Goal: Find specific page/section: Find specific page/section

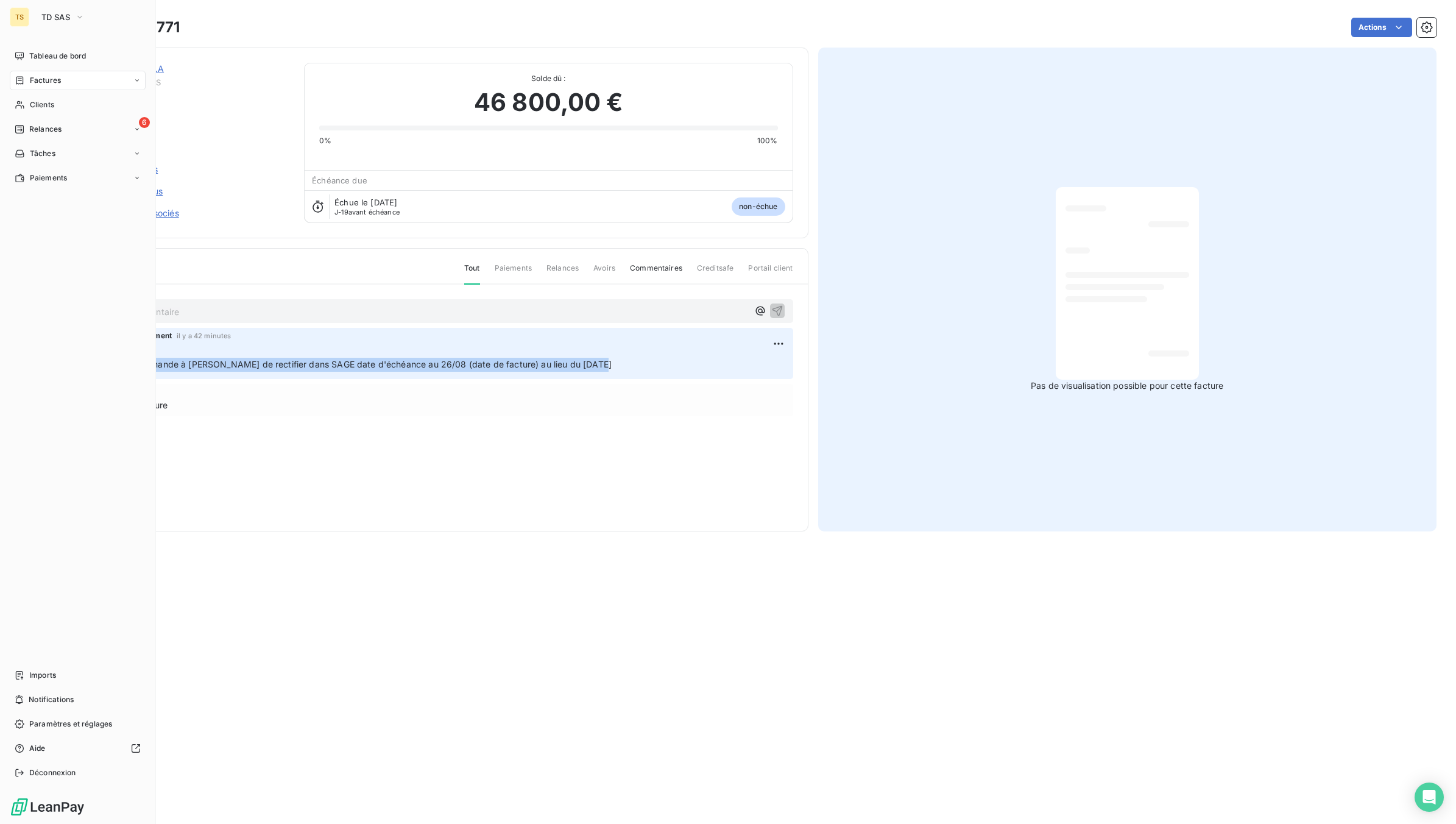
click at [52, 81] on span "Factures" at bounding box center [45, 80] width 31 height 11
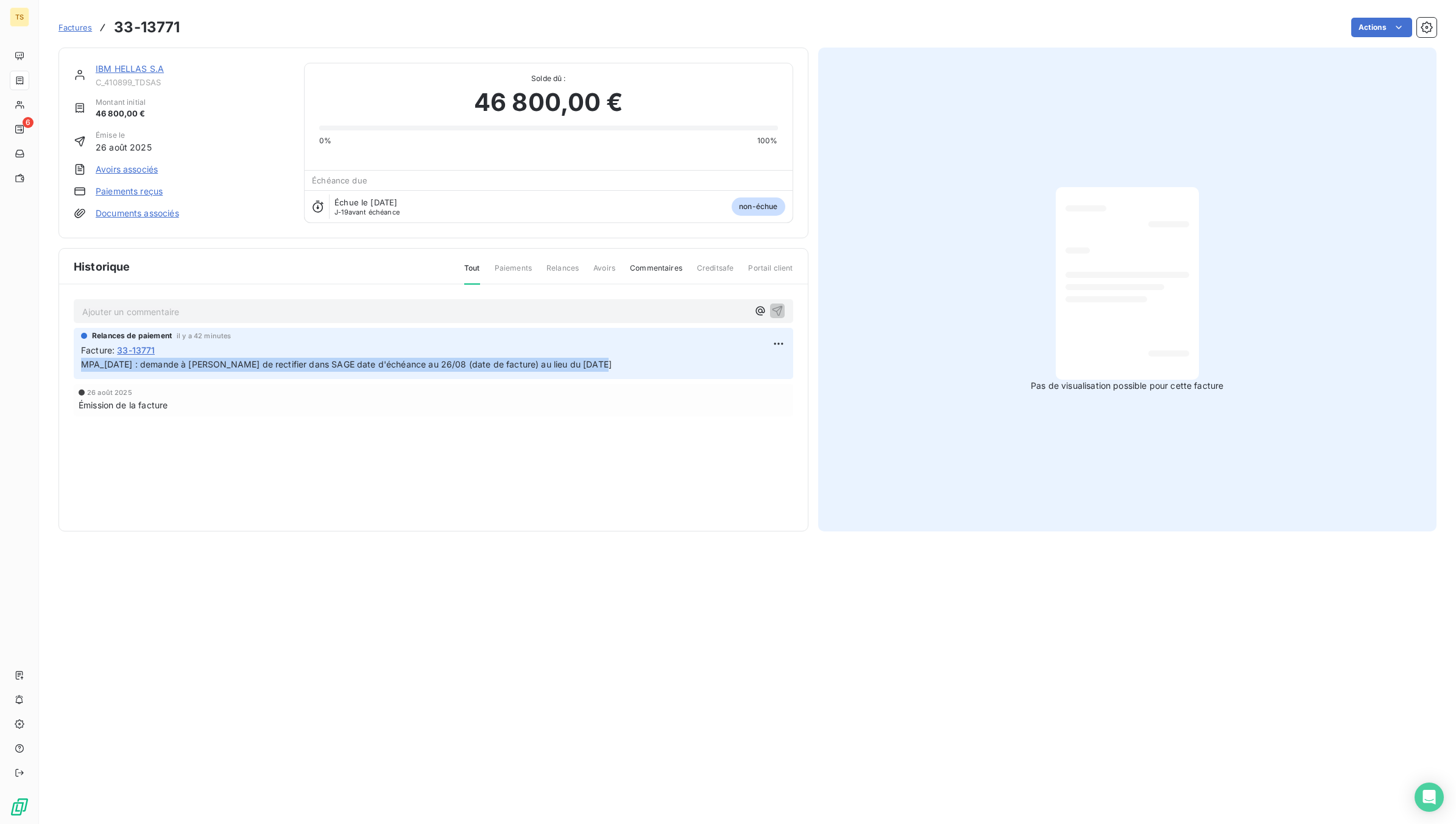
click at [69, 28] on span "Factures" at bounding box center [75, 27] width 34 height 10
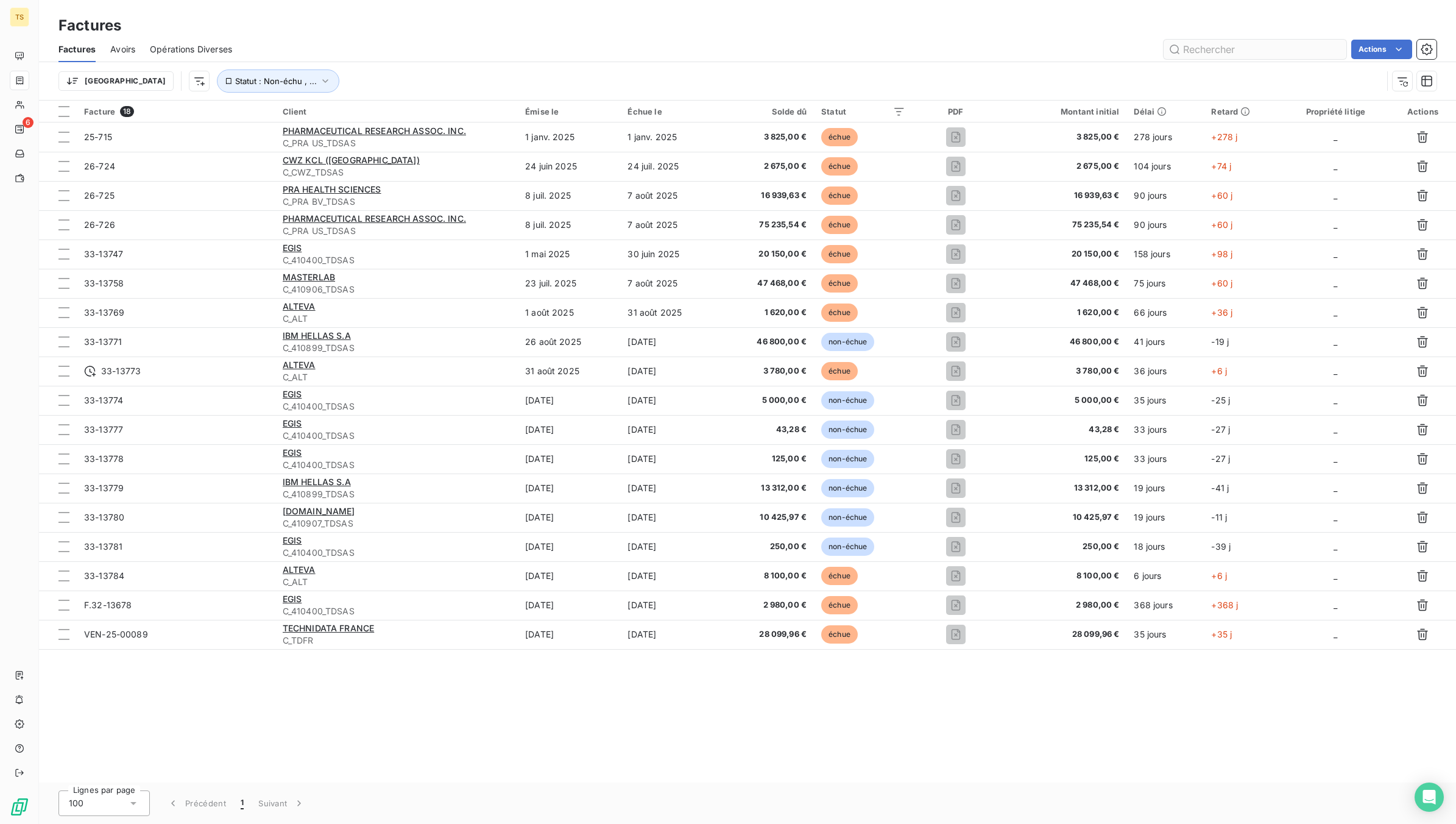
click at [1244, 47] on input "text" at bounding box center [1255, 49] width 183 height 20
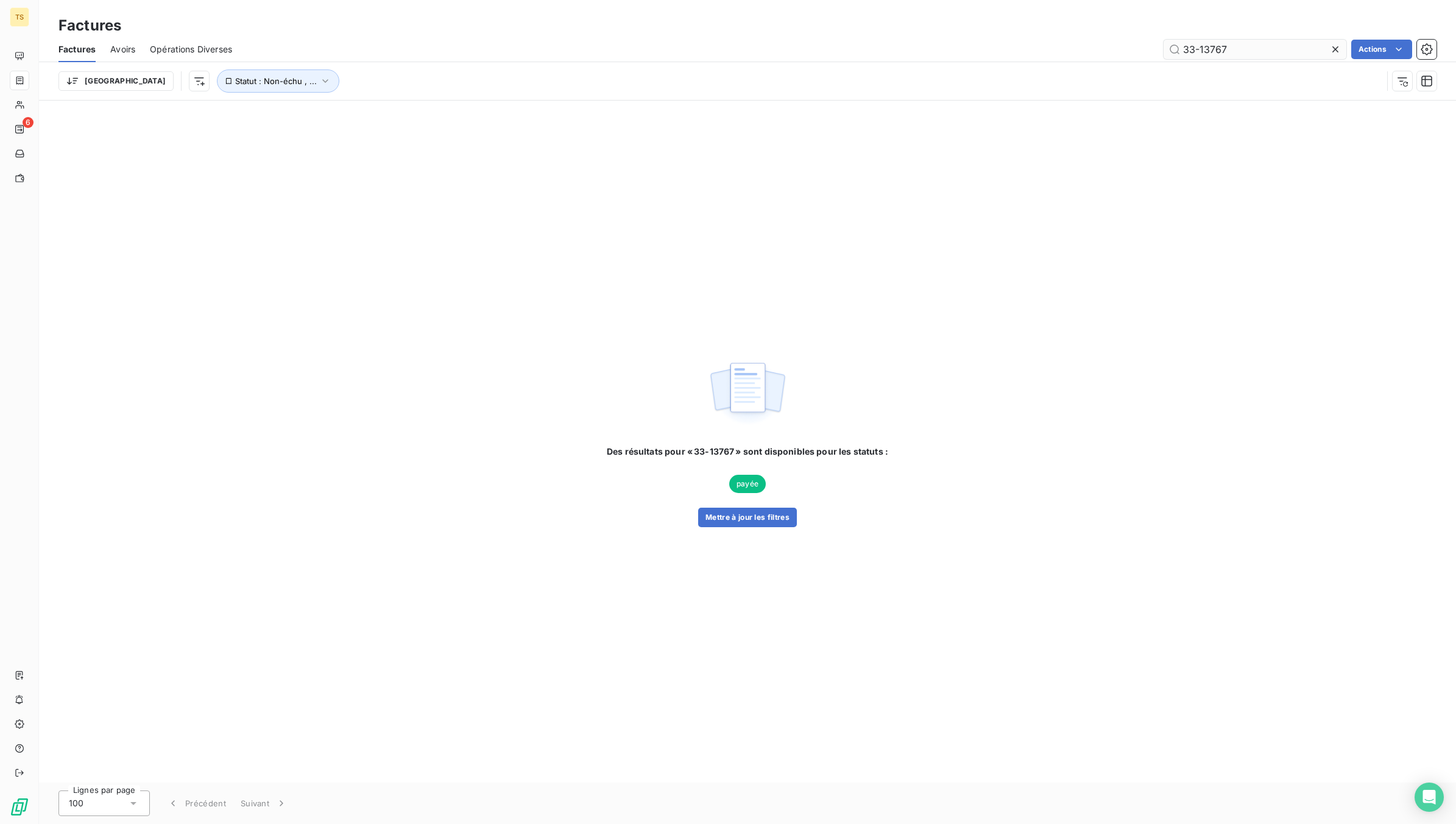
type input "33-13767"
click at [44, 104] on span "Clients" at bounding box center [42, 105] width 25 height 11
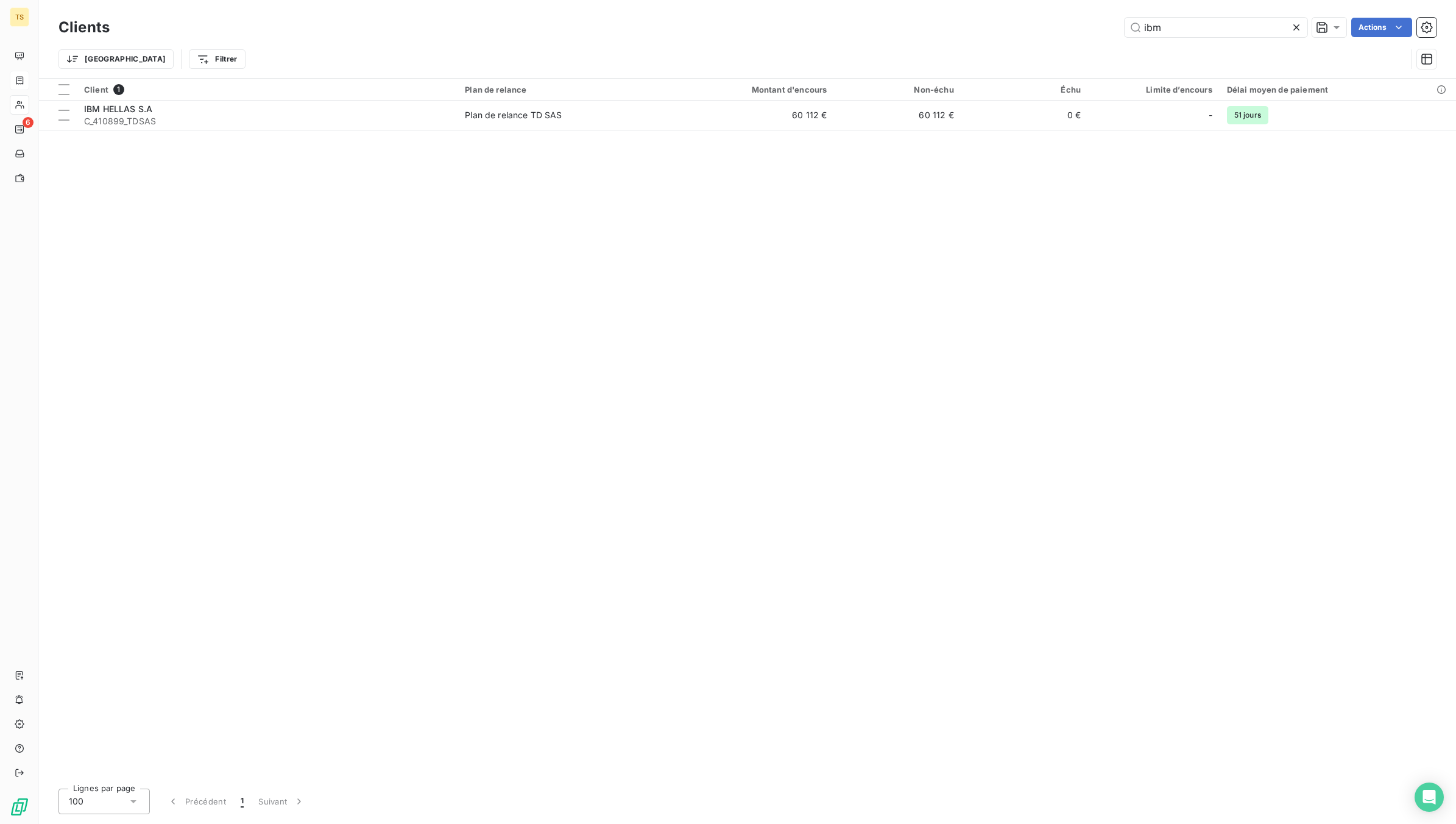
drag, startPoint x: 1193, startPoint y: 26, endPoint x: 1082, endPoint y: 25, distance: 111.0
click at [1087, 26] on div "ibm Actions" at bounding box center [780, 27] width 1313 height 20
type input "d"
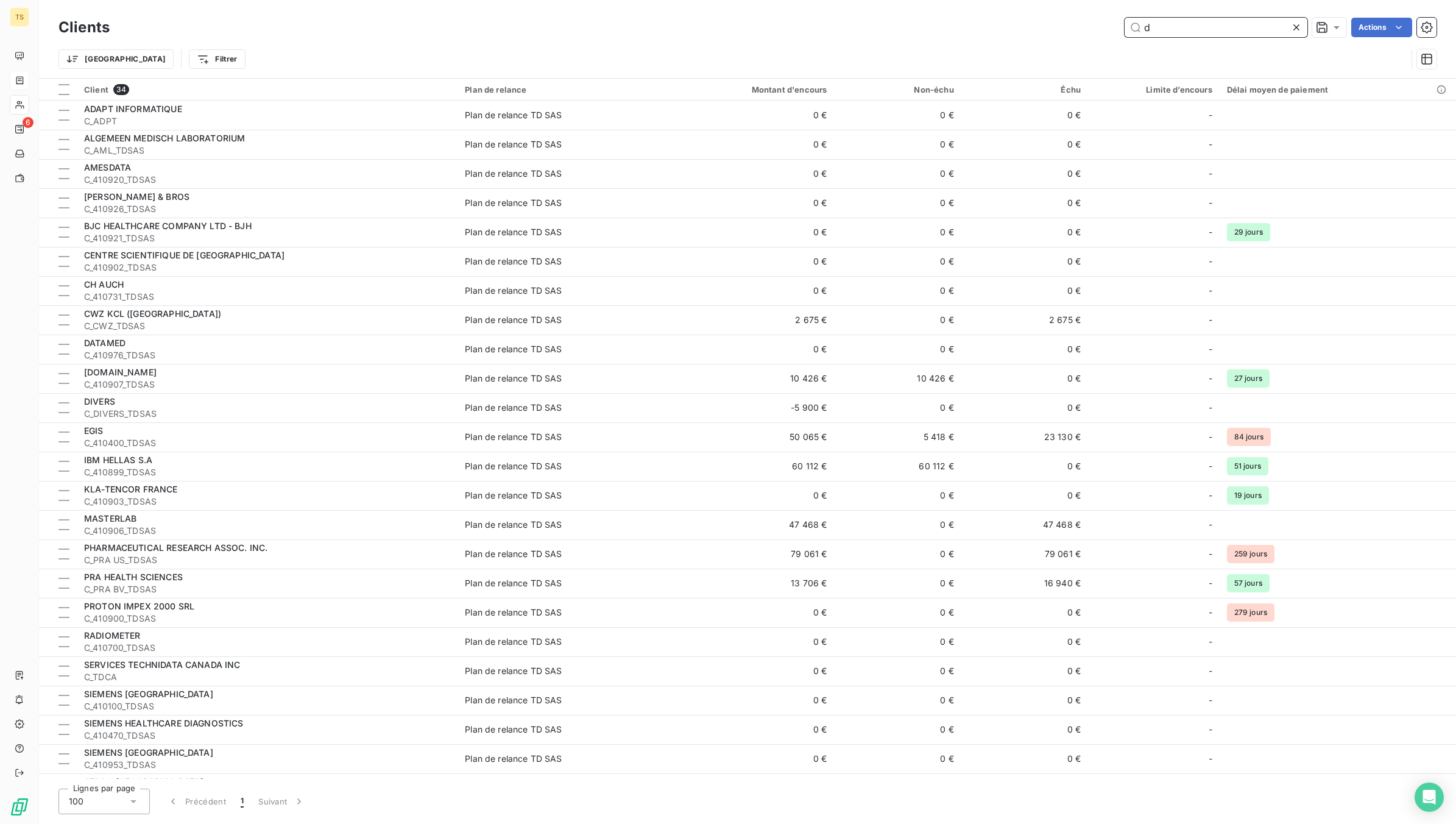
click at [1173, 20] on input "d" at bounding box center [1216, 27] width 183 height 20
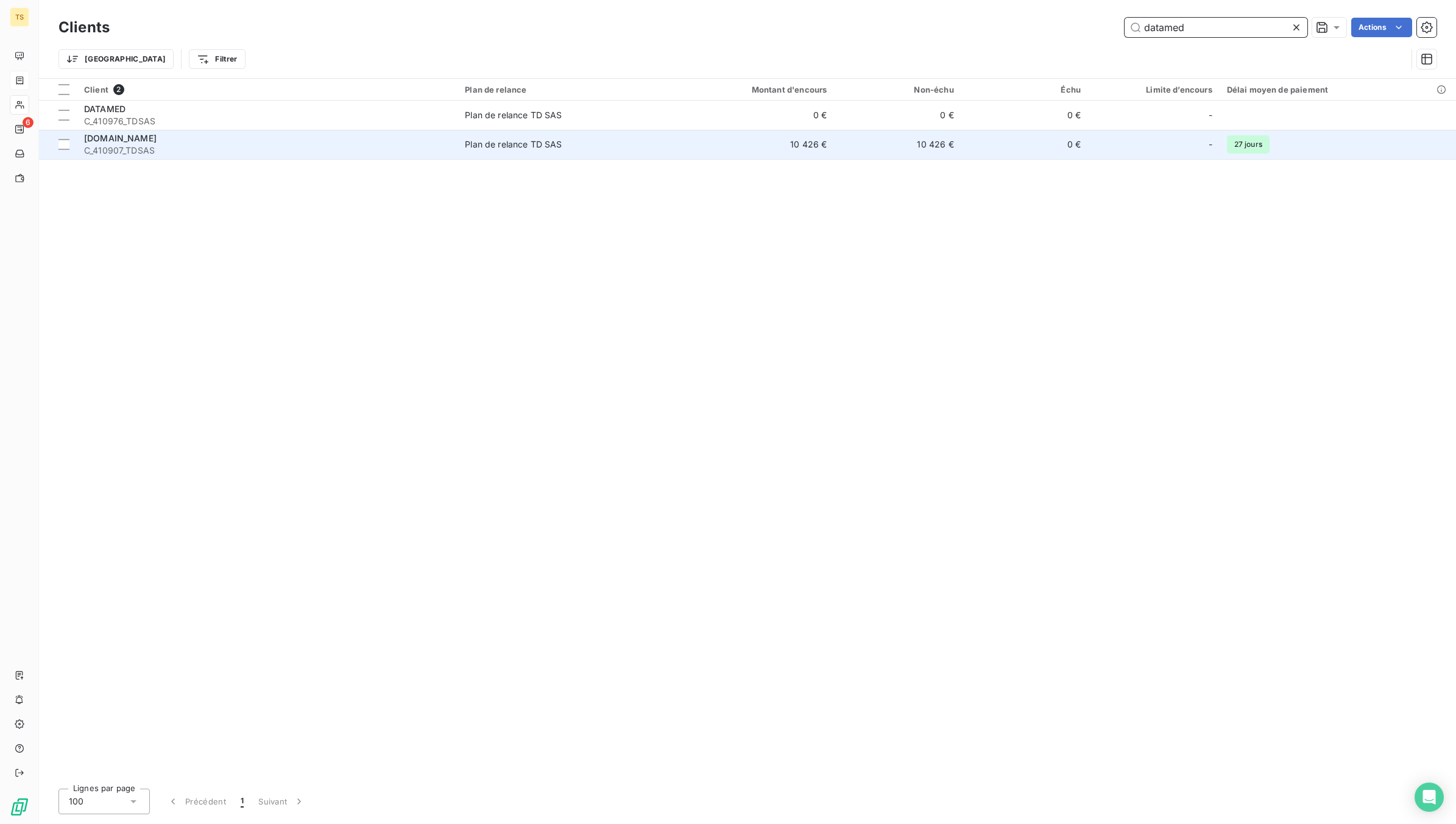
type input "datamed"
click at [149, 144] on span "C_410907_TDSAS" at bounding box center [267, 150] width 366 height 12
